Goal: Navigation & Orientation: Find specific page/section

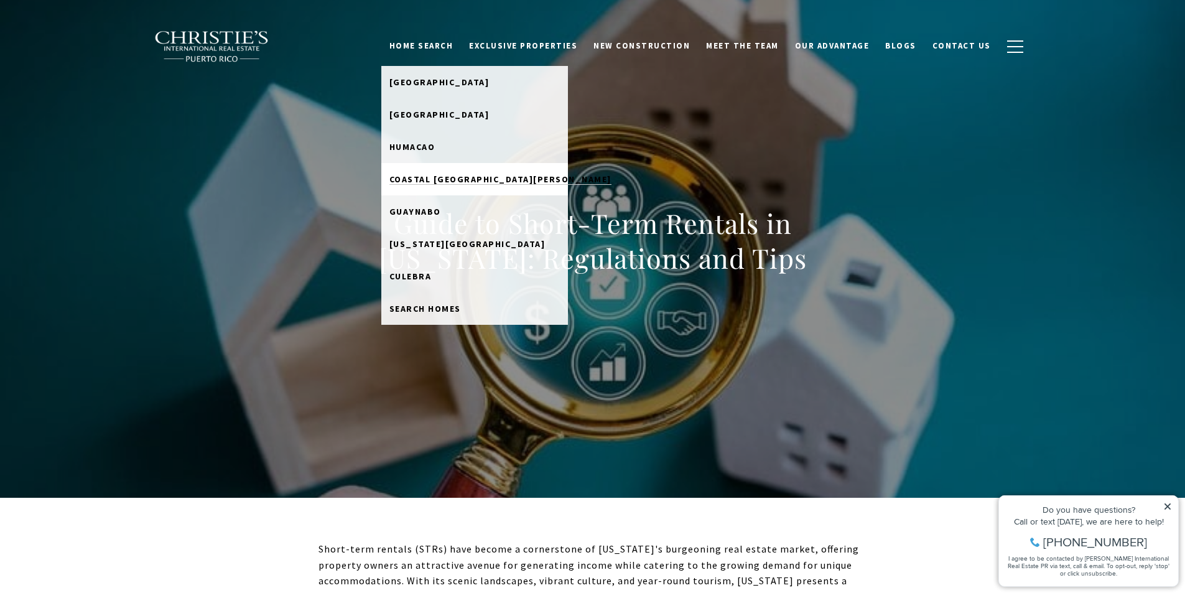
click at [433, 177] on span "Coastal [GEOGRAPHIC_DATA][PERSON_NAME]" at bounding box center [500, 179] width 222 height 11
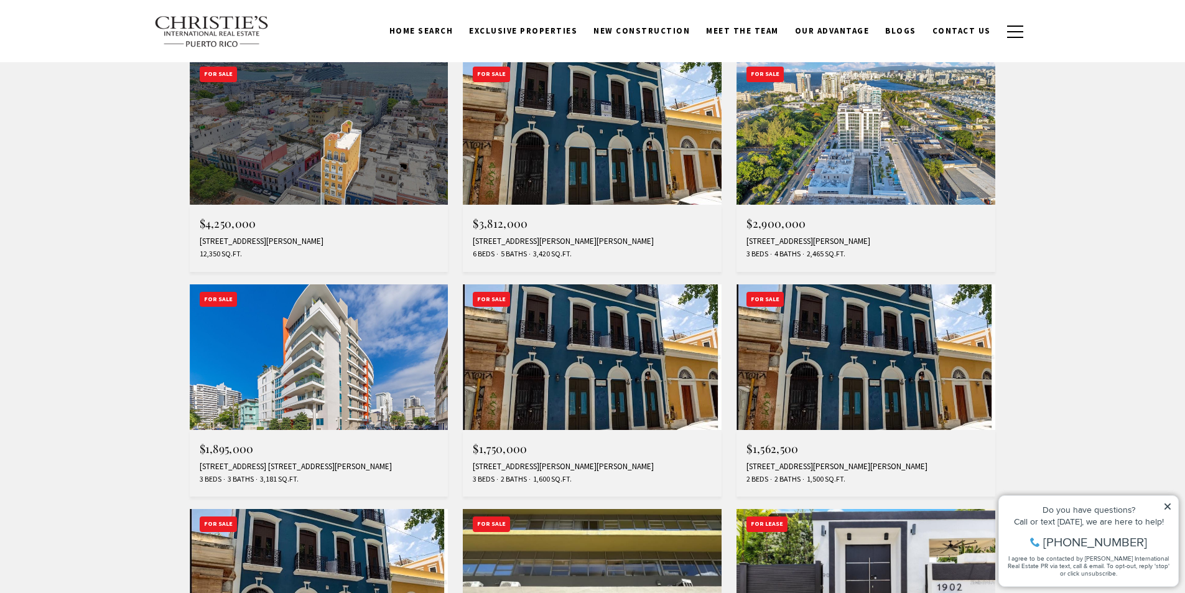
scroll to position [415, 0]
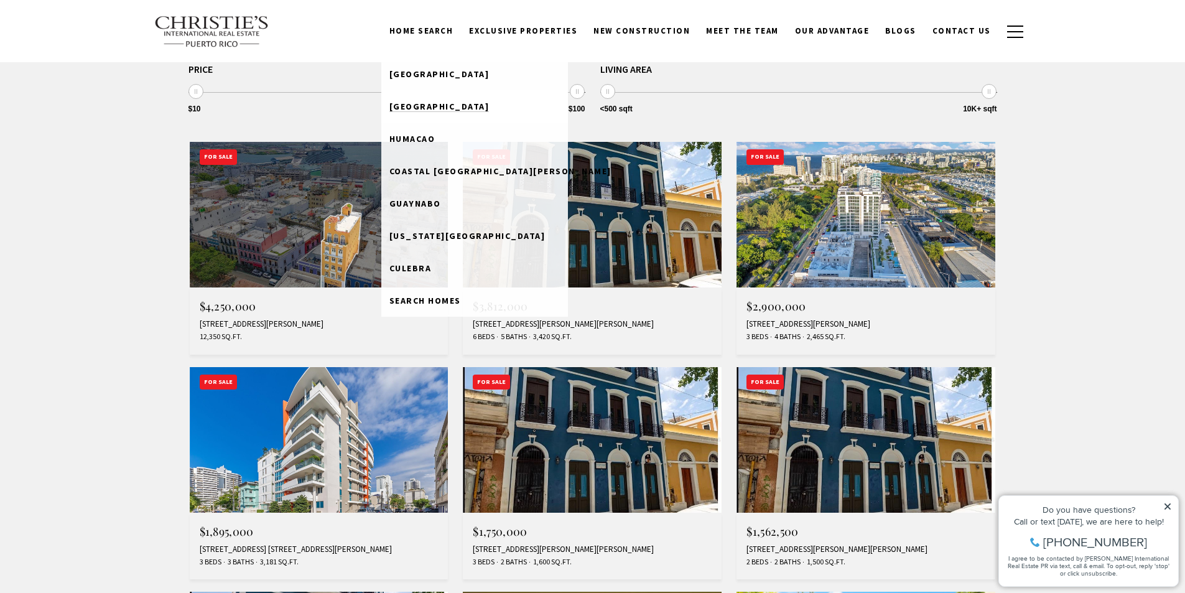
click at [453, 101] on span "[GEOGRAPHIC_DATA]" at bounding box center [439, 106] width 100 height 11
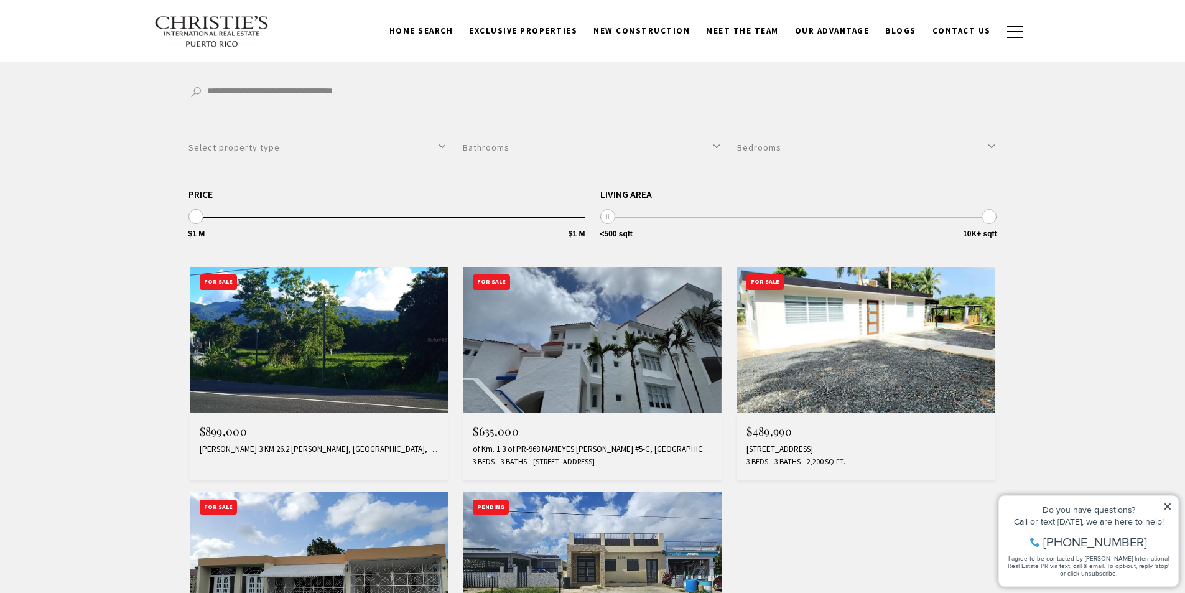
scroll to position [83, 0]
